Goal: Task Accomplishment & Management: Use online tool/utility

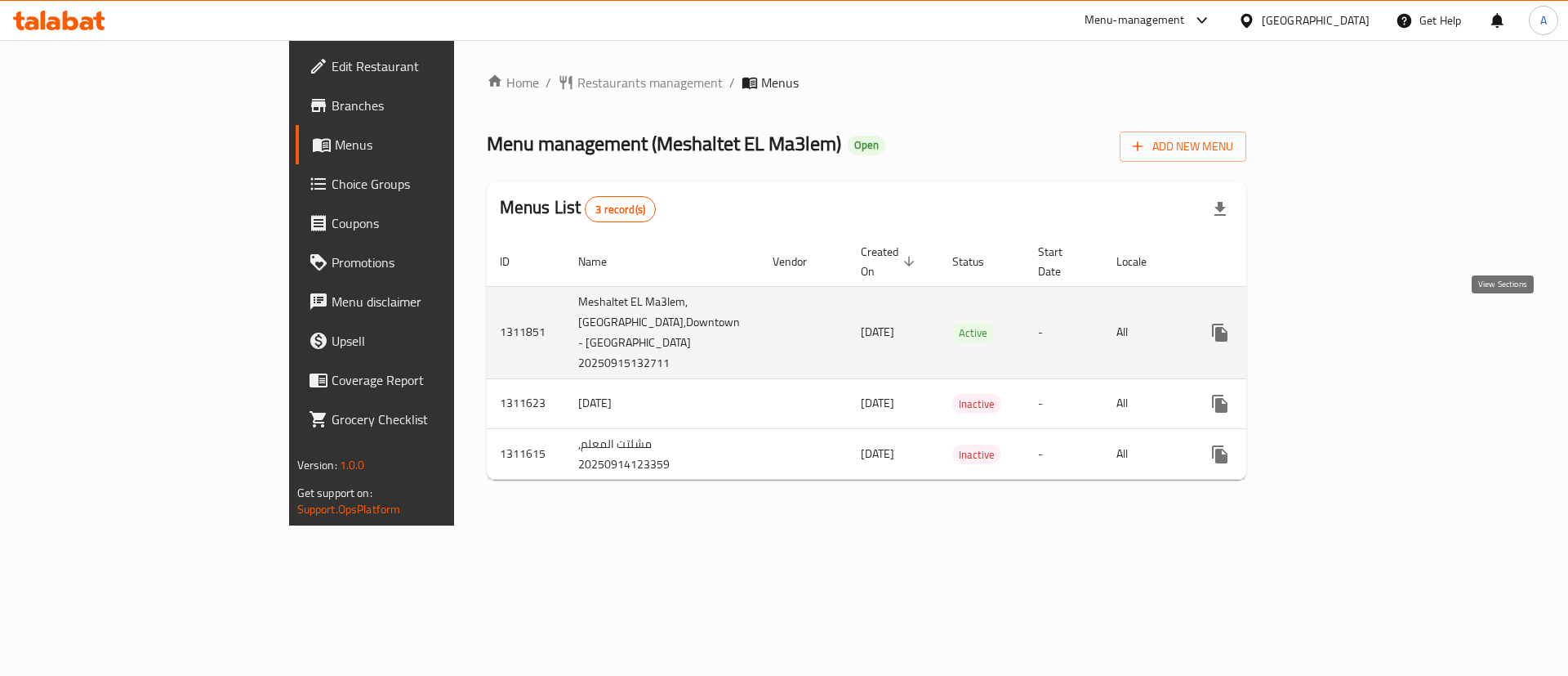
click at [1348, 323] on icon "enhanced table" at bounding box center [1338, 333] width 20 height 20
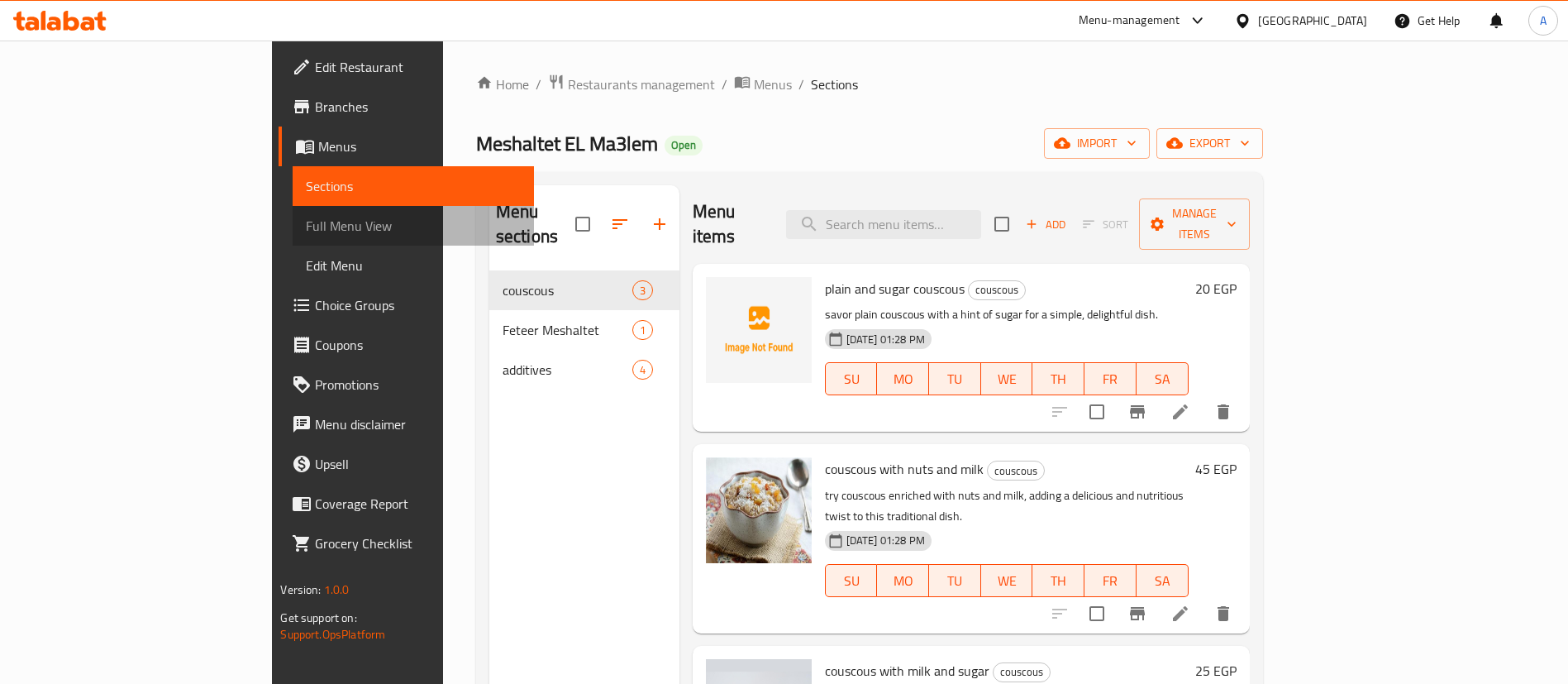
click at [306, 229] on span "Full Menu View" at bounding box center [413, 226] width 215 height 20
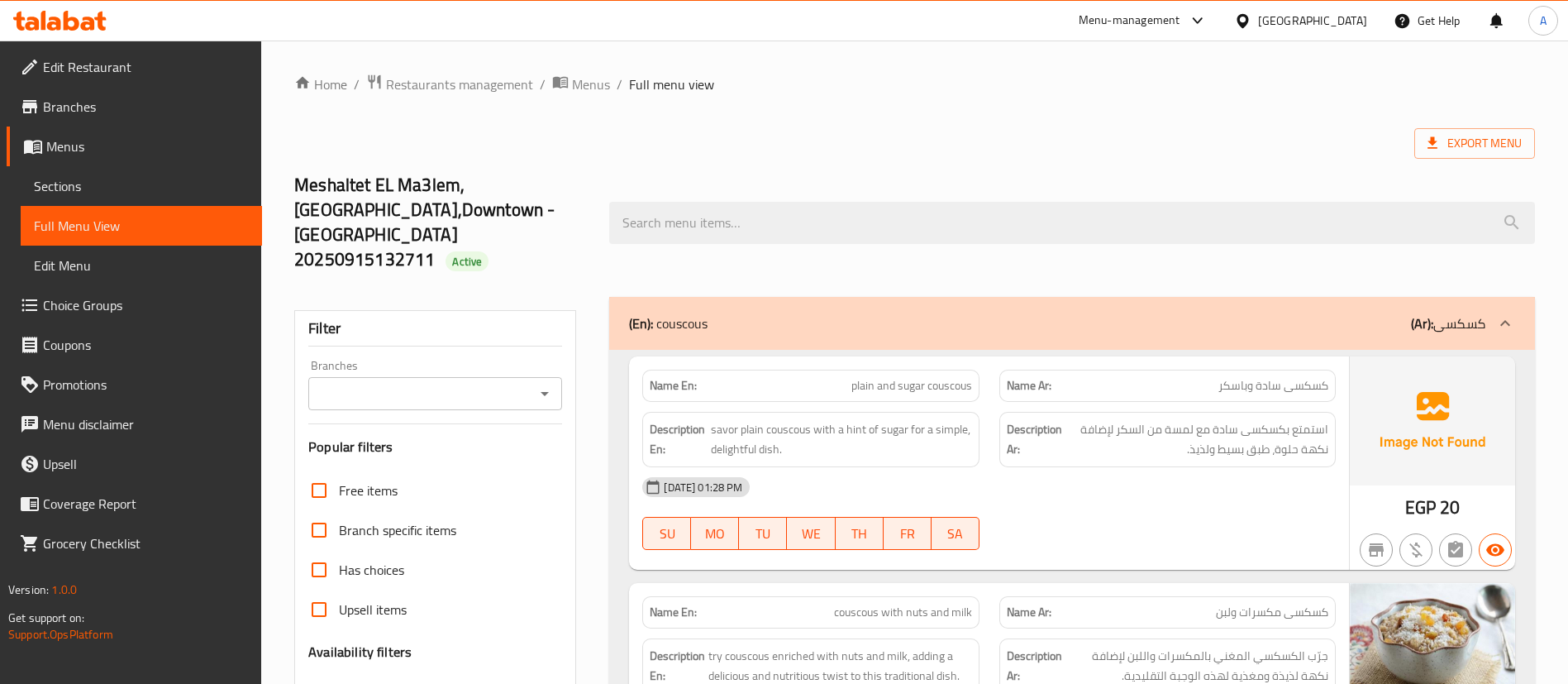
click at [529, 382] on input "Branches" at bounding box center [422, 393] width 217 height 23
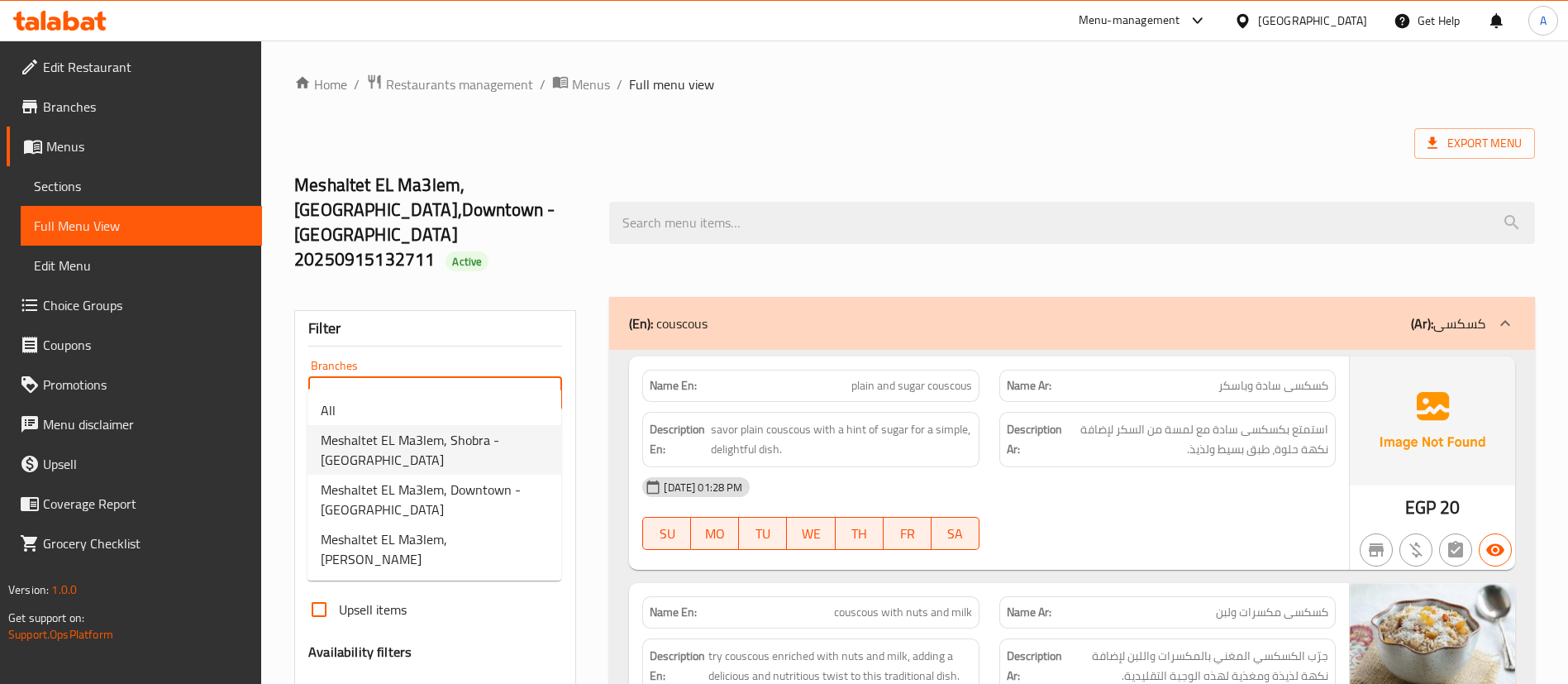
click at [524, 435] on span "Meshaltet EL Ma3lem, Shobra - [GEOGRAPHIC_DATA]" at bounding box center [434, 450] width 227 height 40
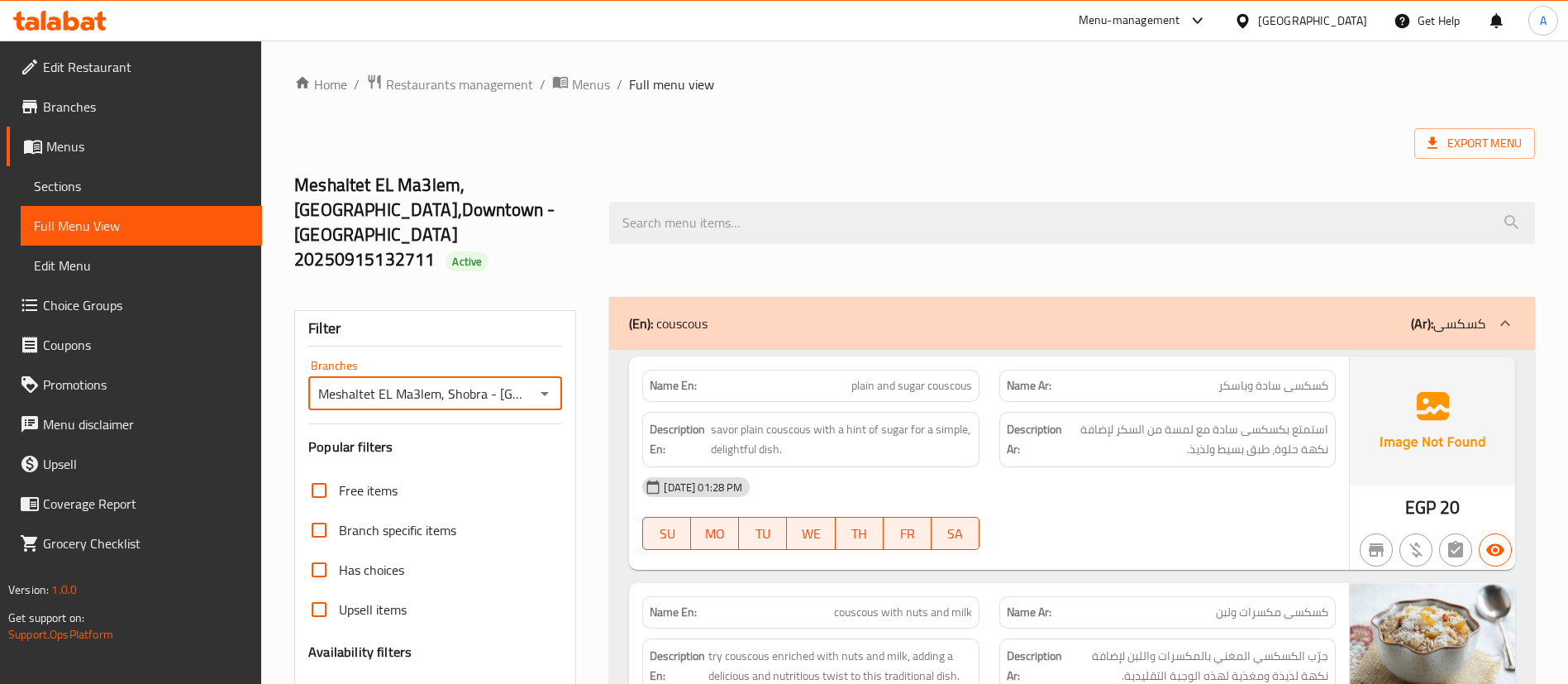
click at [442, 382] on input "Meshaltet EL Ma3lem, Shobra - [GEOGRAPHIC_DATA]" at bounding box center [422, 393] width 217 height 23
click at [548, 383] on icon "Open" at bounding box center [544, 393] width 20 height 20
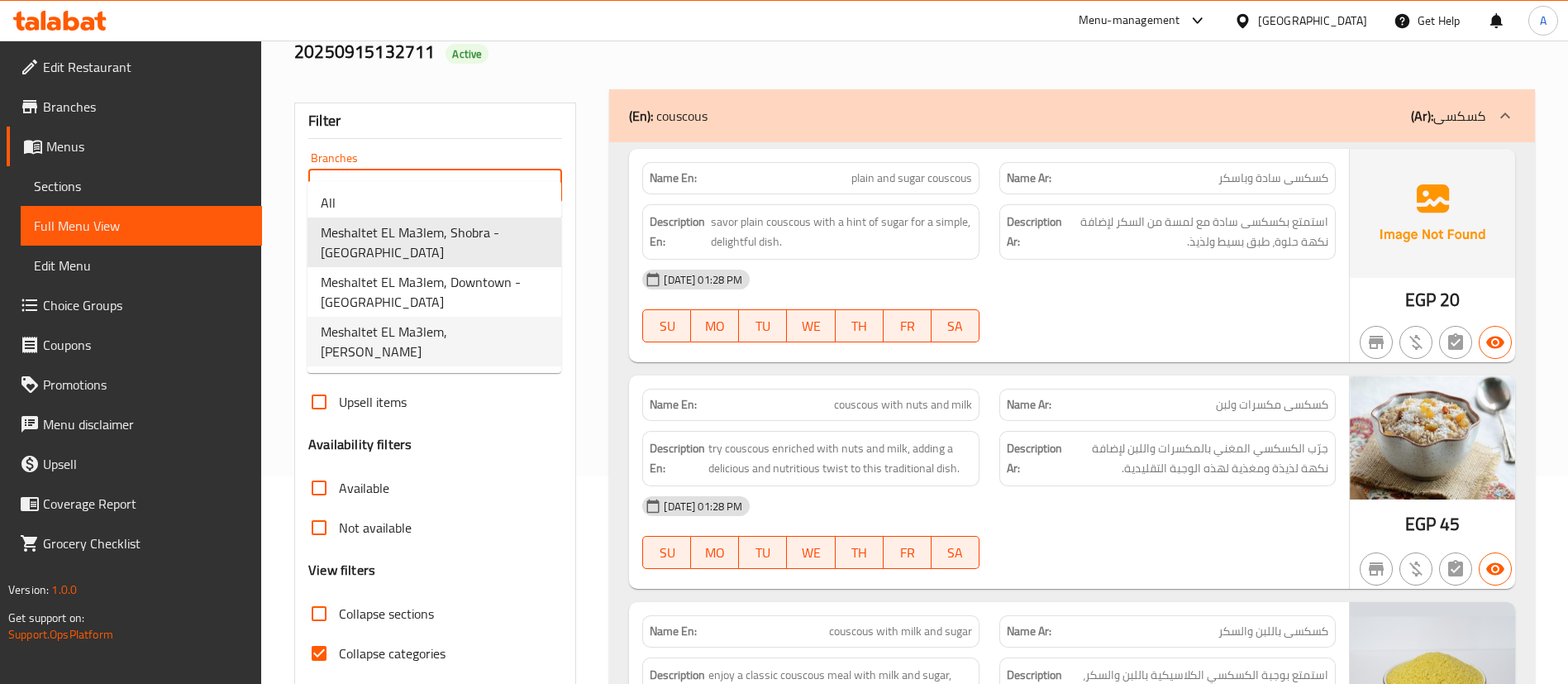
scroll to position [248, 0]
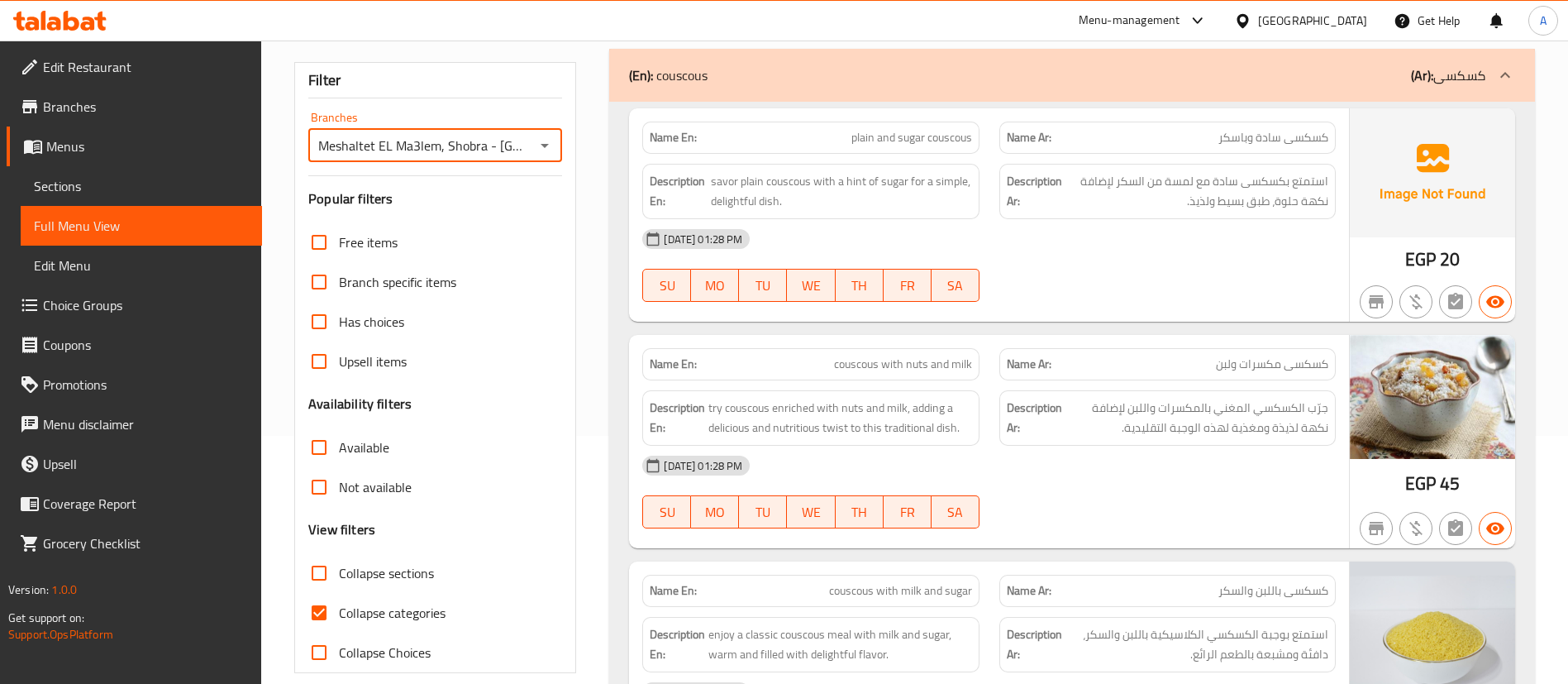
click at [467, 134] on input "Meshaltet EL Ma3lem, Shobra - [GEOGRAPHIC_DATA]" at bounding box center [422, 145] width 217 height 23
click at [546, 136] on icon "Open" at bounding box center [544, 145] width 20 height 20
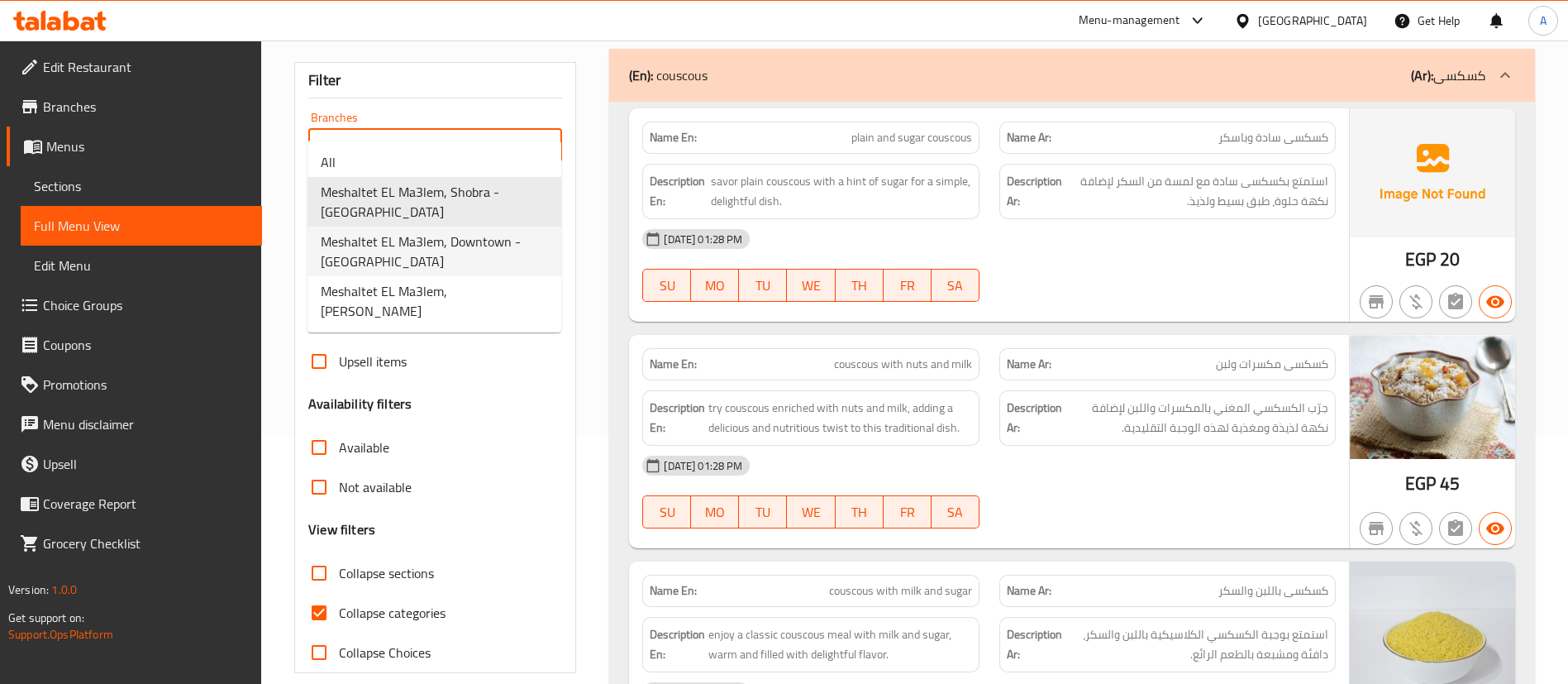
click at [501, 260] on span "Meshaltet EL Ma3lem, Downtown - [GEOGRAPHIC_DATA]" at bounding box center [434, 251] width 227 height 40
type input "Meshaltet EL Ma3lem, Downtown - [GEOGRAPHIC_DATA]"
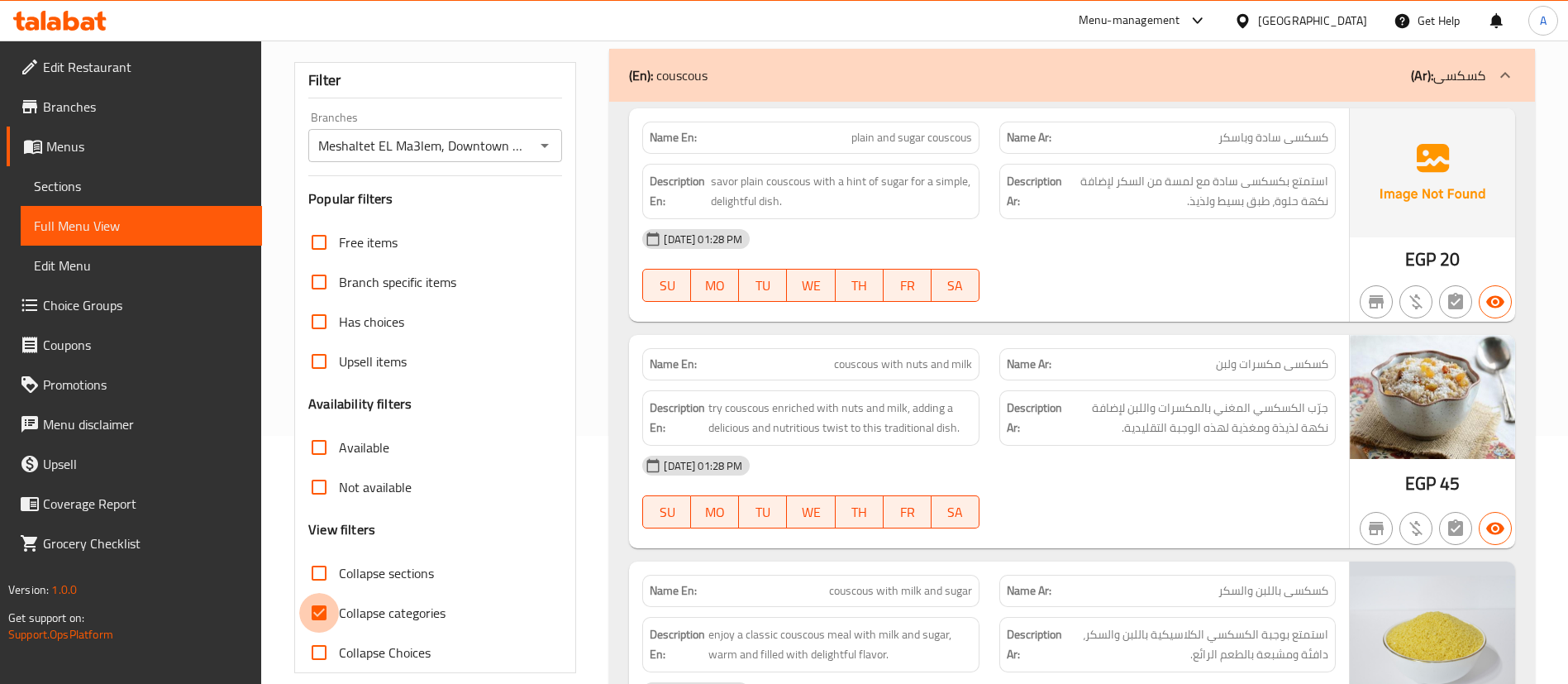
click at [325, 596] on input "Collapse categories" at bounding box center [319, 613] width 40 height 40
checkbox input "false"
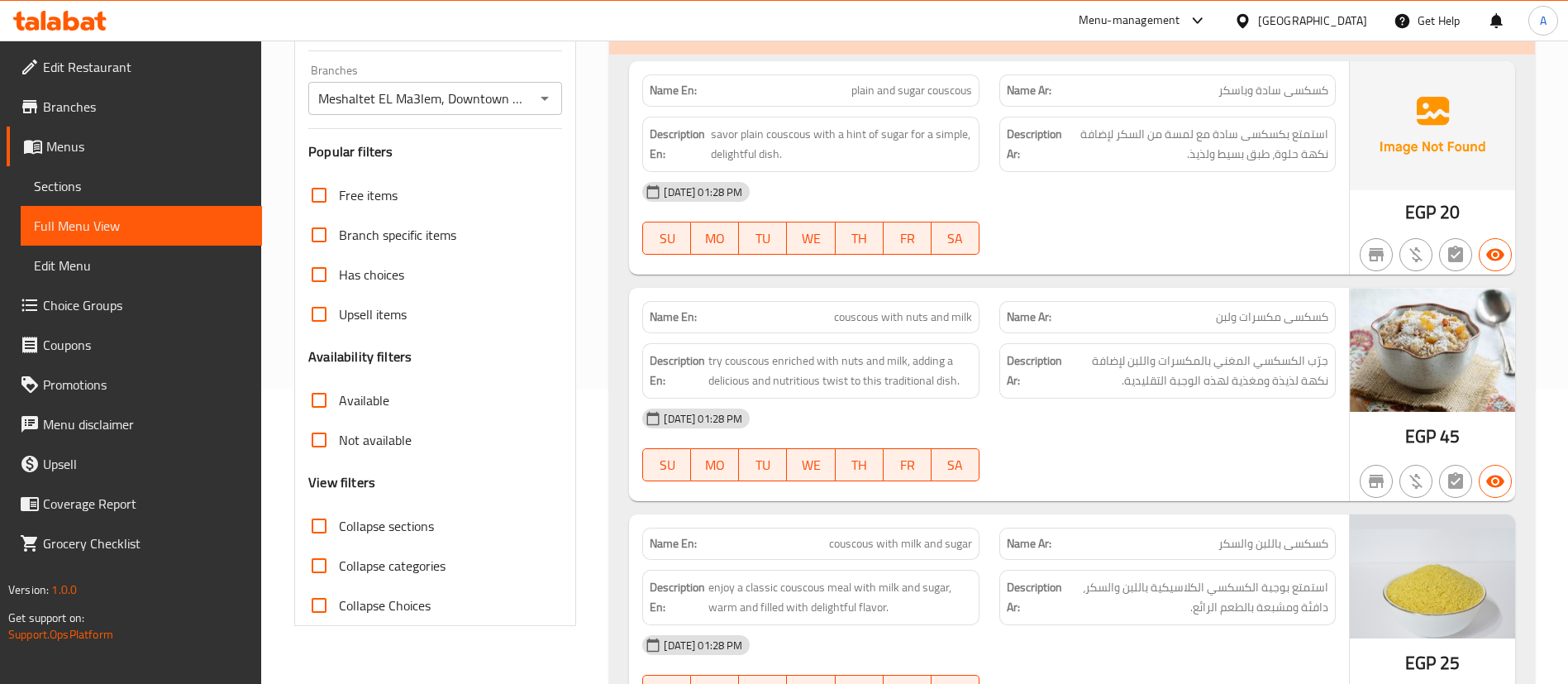
scroll to position [35, 0]
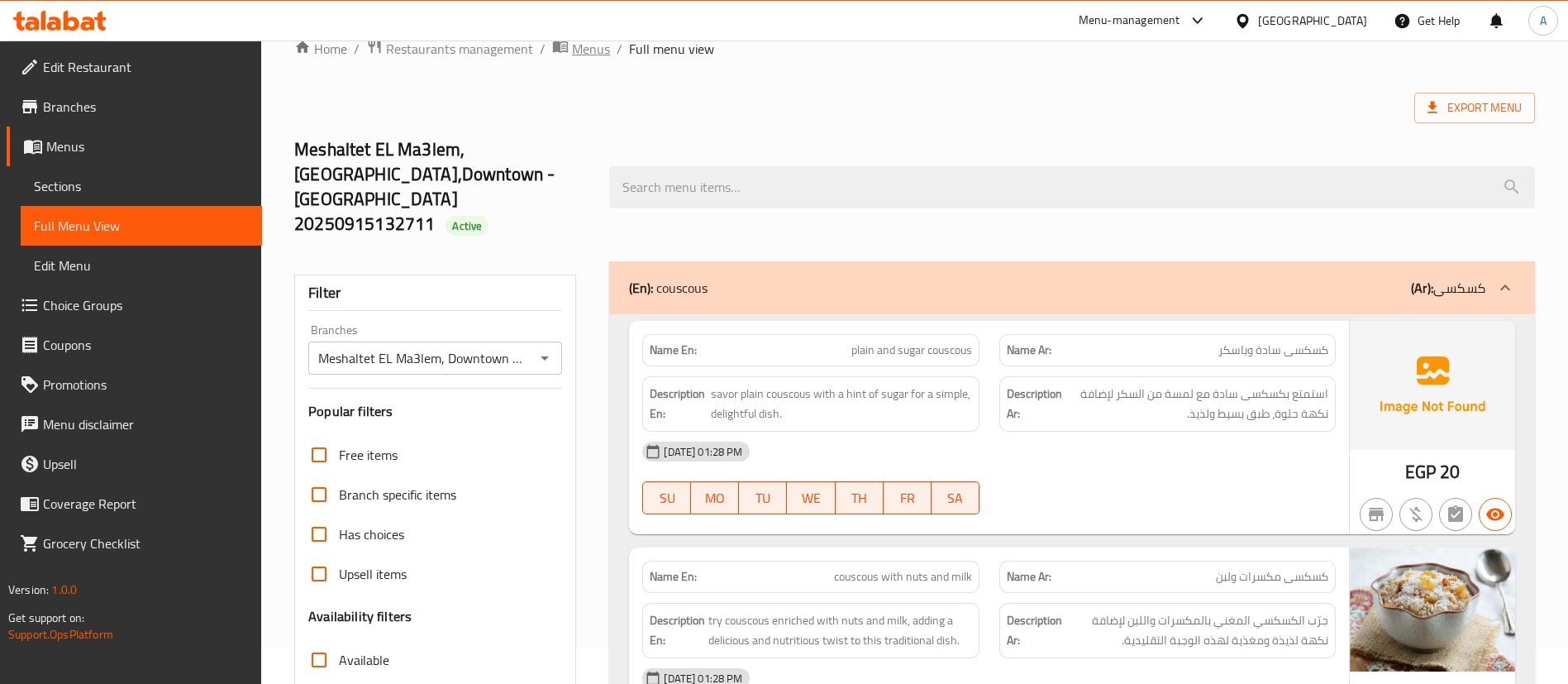
click at [598, 59] on span "Menus" at bounding box center [590, 48] width 38 height 20
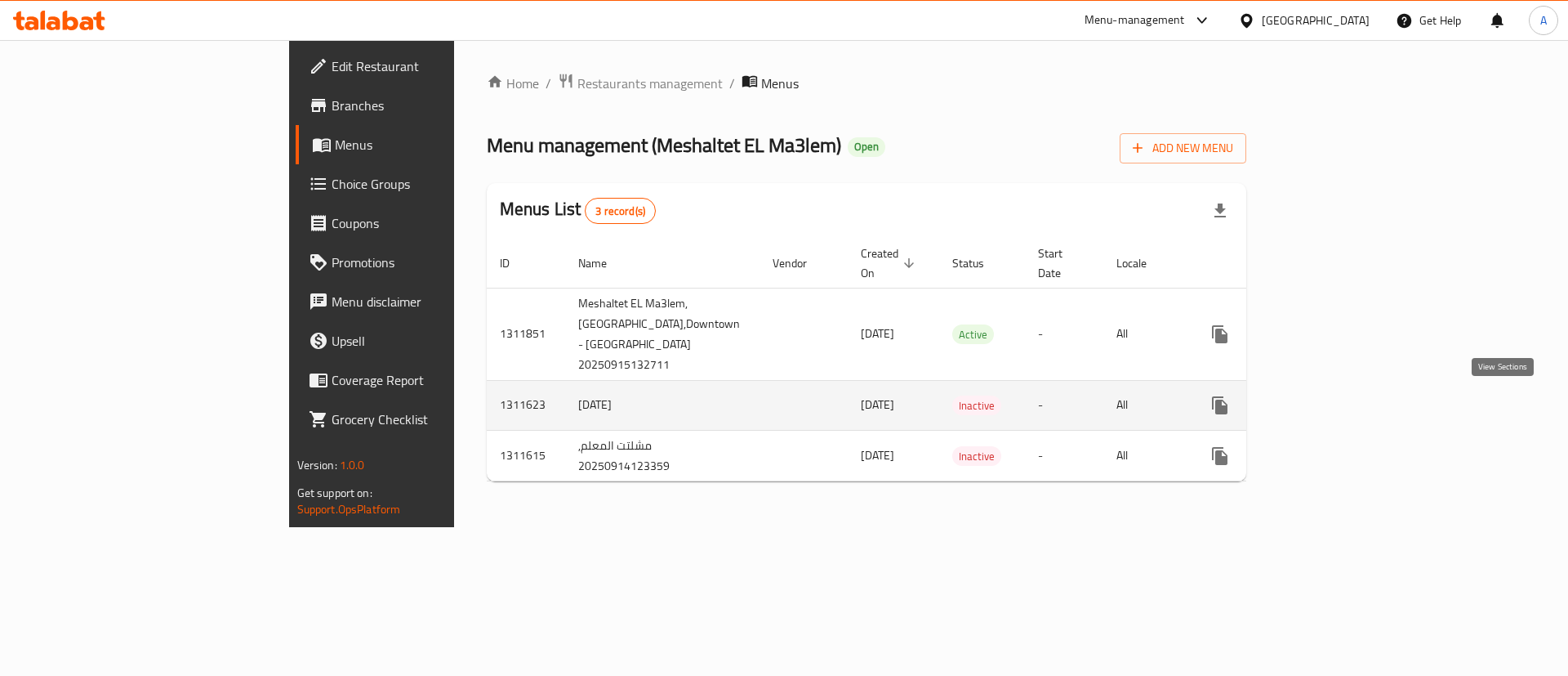
click at [1357, 404] on link "enhanced table" at bounding box center [1337, 405] width 39 height 39
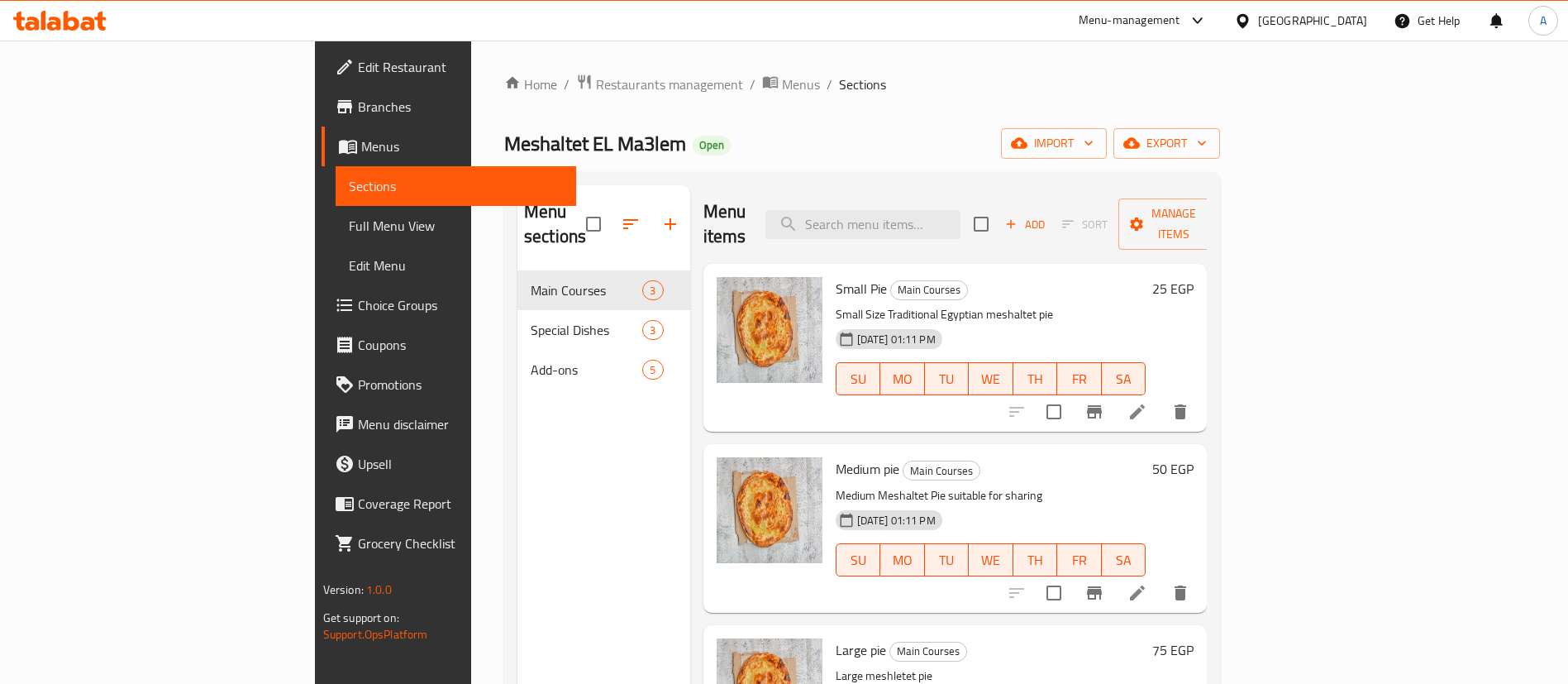
click at [349, 234] on span "Full Menu View" at bounding box center [456, 226] width 215 height 20
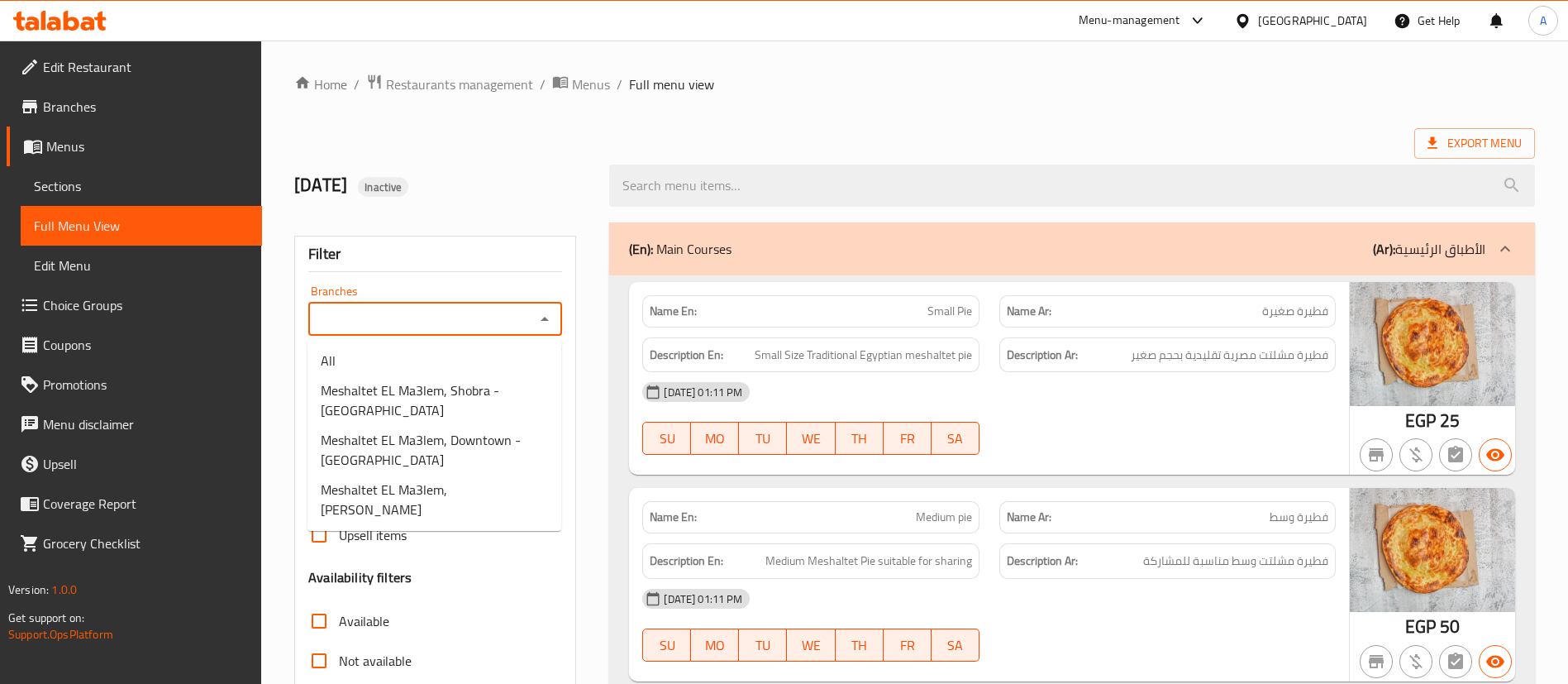
click at [521, 324] on input "Branches" at bounding box center [422, 319] width 217 height 23
click at [490, 455] on span "Meshaltet EL Ma3lem, Downtown - [GEOGRAPHIC_DATA]" at bounding box center [434, 450] width 227 height 40
type input "Meshaltet EL Ma3lem, Downtown - [GEOGRAPHIC_DATA]"
